Goal: Check status: Check status

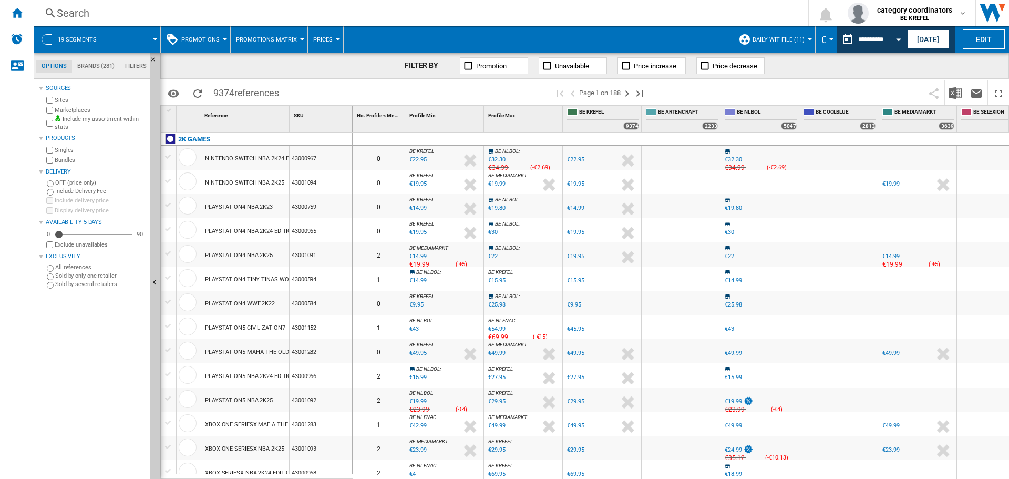
click at [213, 34] on button "Promotions" at bounding box center [203, 39] width 44 height 26
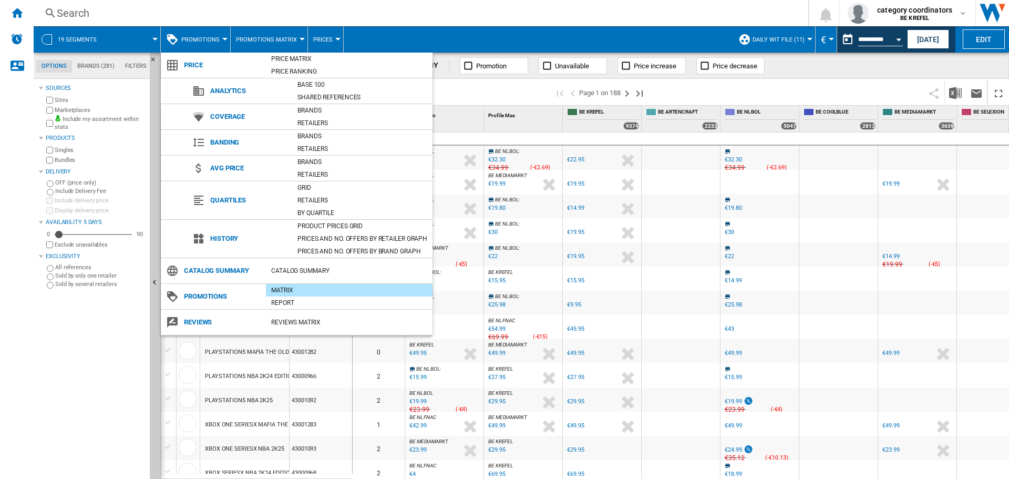
click at [46, 8] on md-backdrop at bounding box center [504, 239] width 1009 height 479
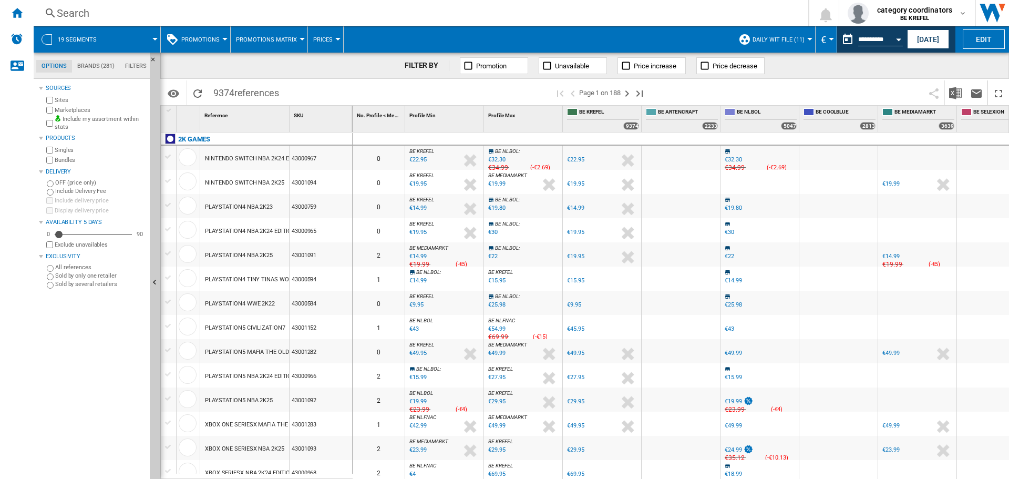
click at [55, 15] on ng-md-icon at bounding box center [50, 13] width 13 height 13
click at [50, 12] on ng-md-icon at bounding box center [50, 13] width 13 height 13
click at [44, 15] on ng-md-icon at bounding box center [50, 13] width 13 height 13
click at [44, 15] on div "Search Search" at bounding box center [413, 13] width 758 height 15
click at [57, 18] on div "Search" at bounding box center [419, 13] width 724 height 15
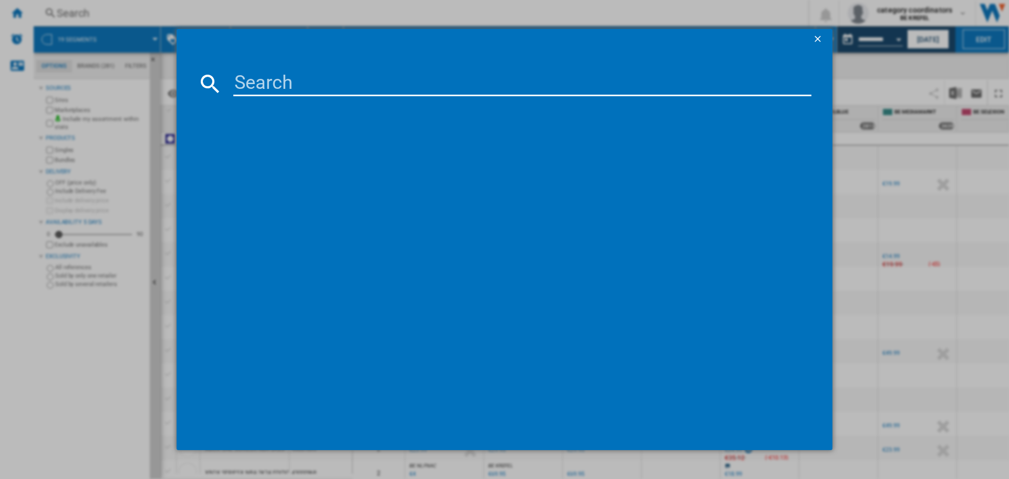
click at [278, 81] on input at bounding box center [522, 83] width 578 height 25
paste input "12006654"
type input "12006654"
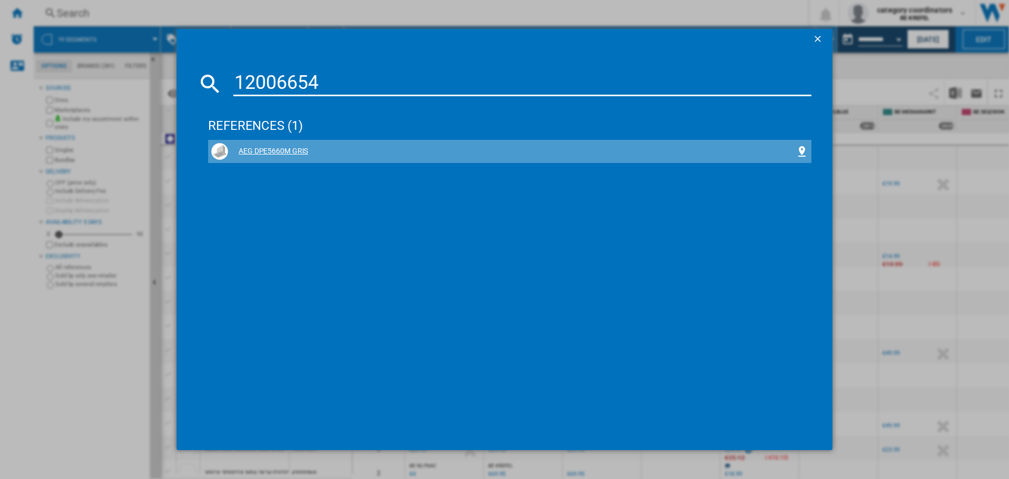
click at [289, 149] on div "AEG DPE5660M GRIS" at bounding box center [512, 151] width 568 height 11
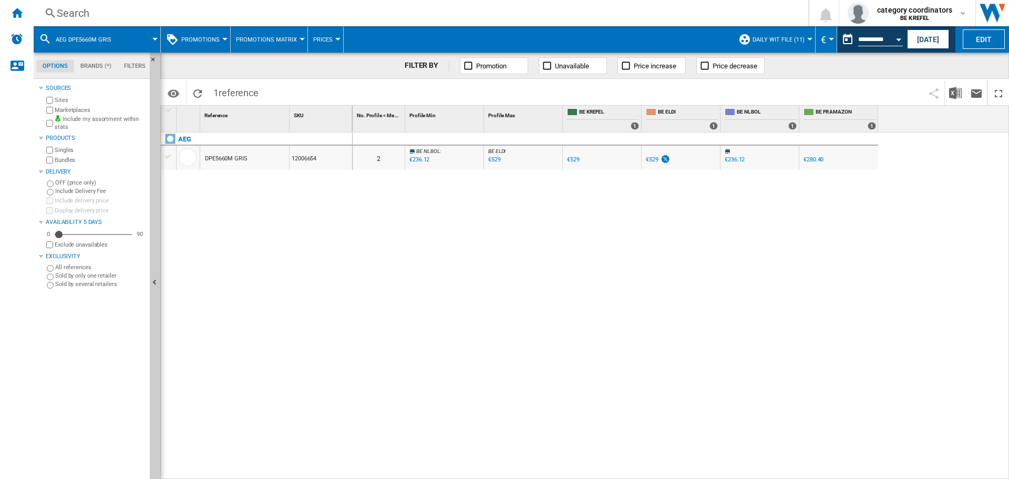
click at [201, 39] on span "Promotions" at bounding box center [200, 39] width 38 height 7
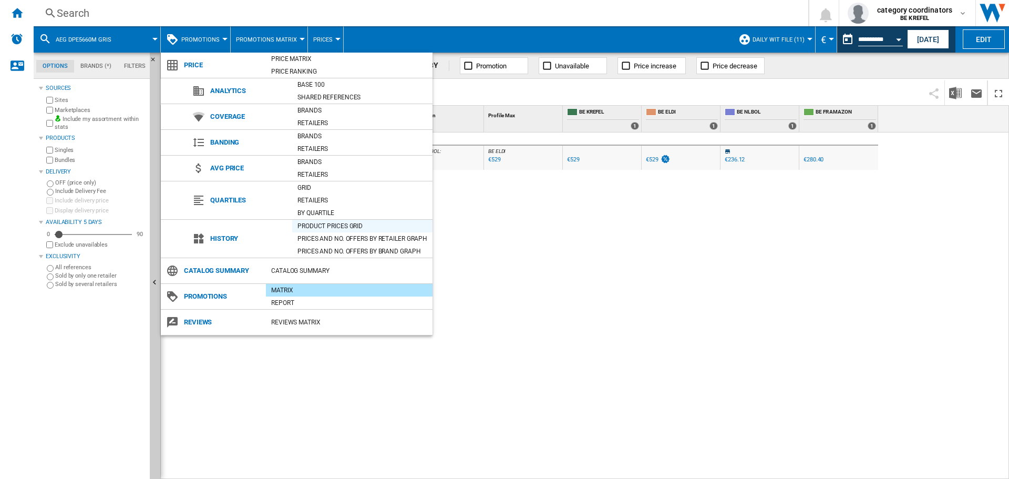
click at [330, 222] on div "Product prices grid" at bounding box center [362, 226] width 140 height 11
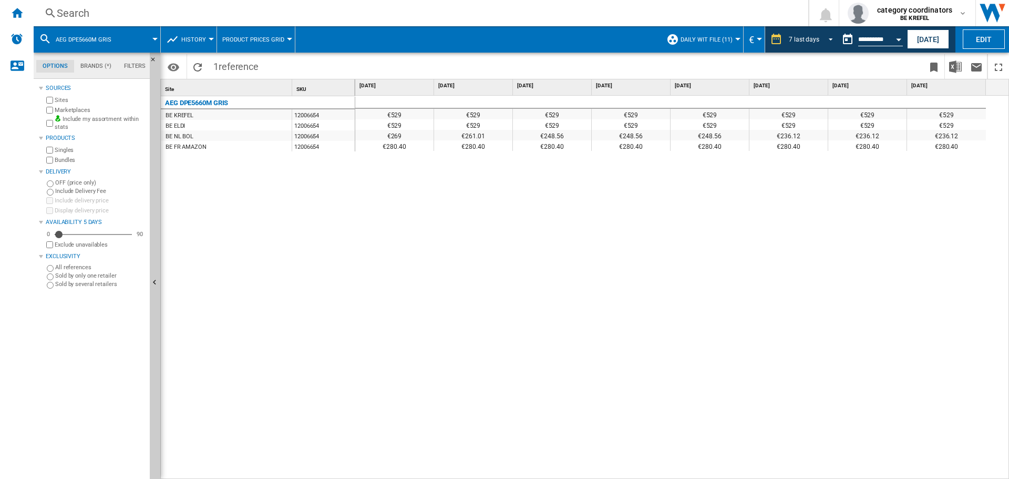
click at [817, 45] on md-select-value "7 last days" at bounding box center [812, 40] width 49 height 16
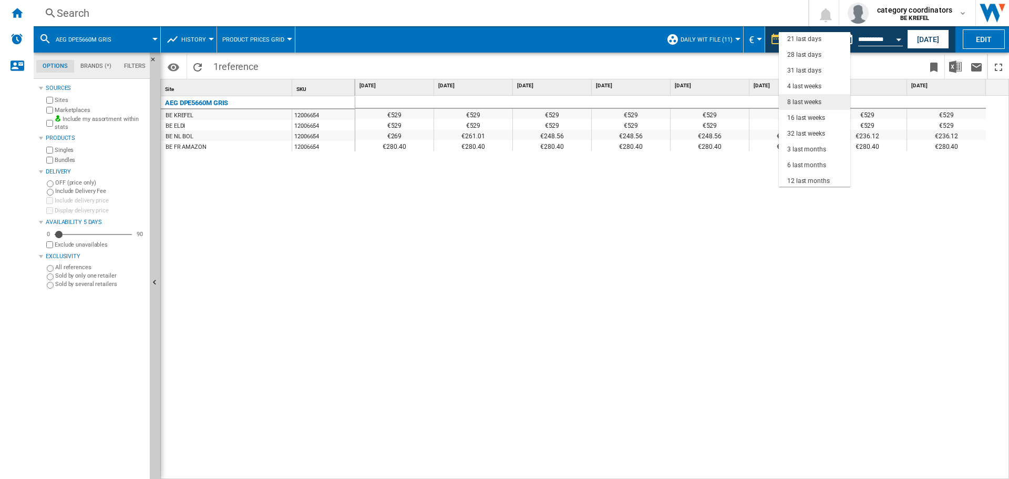
scroll to position [66, 0]
click at [802, 88] on div "8 last weeks" at bounding box center [804, 84] width 34 height 9
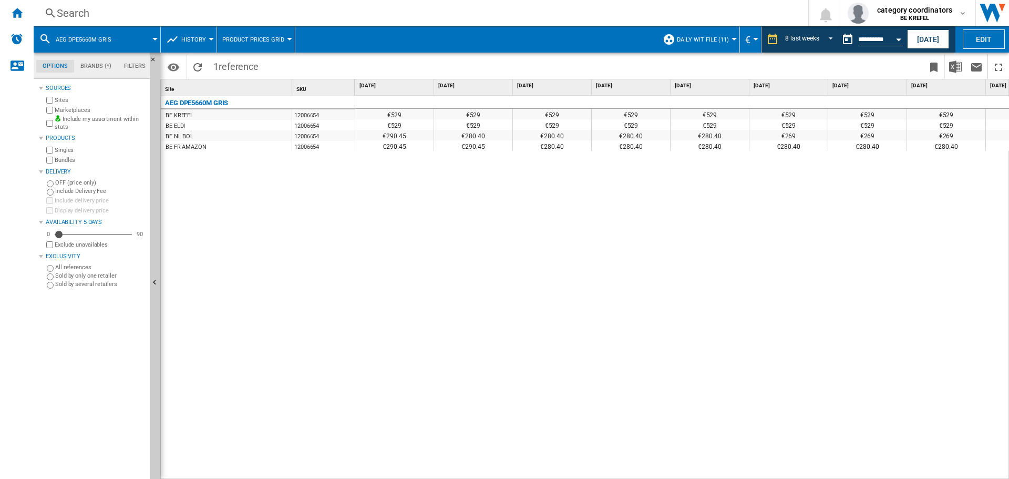
click at [865, 40] on input "**********" at bounding box center [880, 40] width 45 height 9
click at [811, 38] on div "8 last weeks" at bounding box center [802, 39] width 34 height 7
click at [800, 70] on div "16 last weeks" at bounding box center [802, 71] width 38 height 9
